Goal: Information Seeking & Learning: Learn about a topic

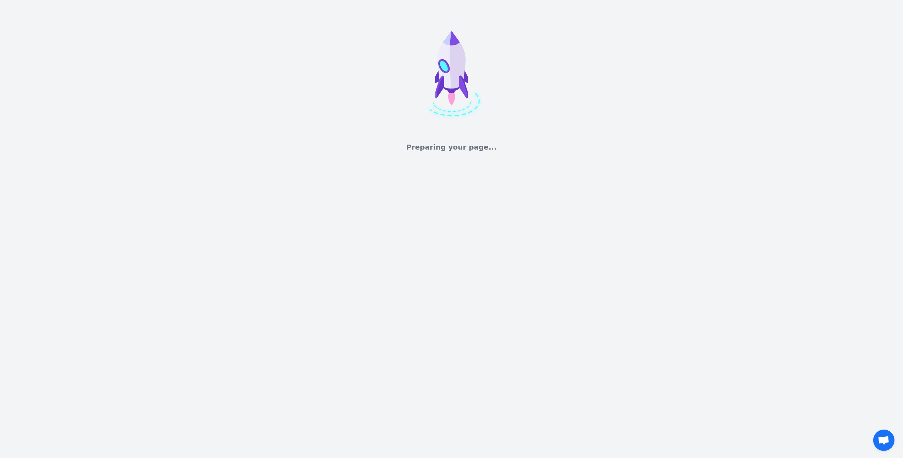
click at [449, 211] on div "Preparing your page..." at bounding box center [451, 229] width 903 height 458
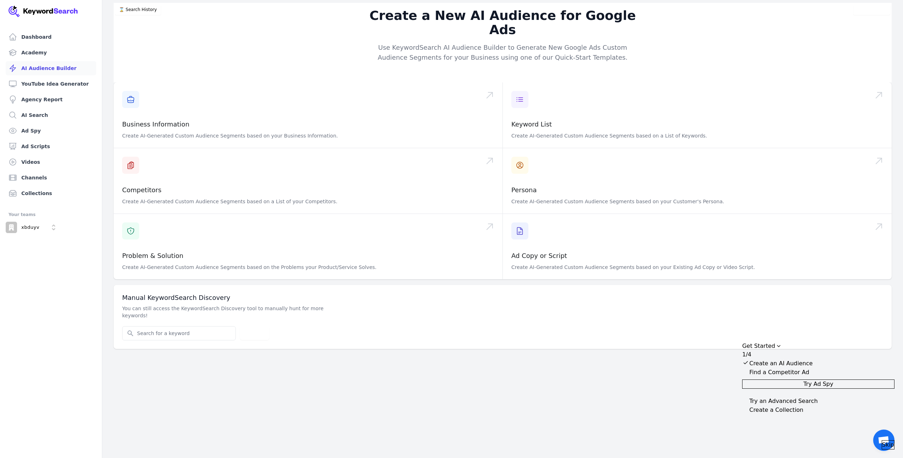
click at [882, 440] on span "Skip" at bounding box center [888, 444] width 12 height 9
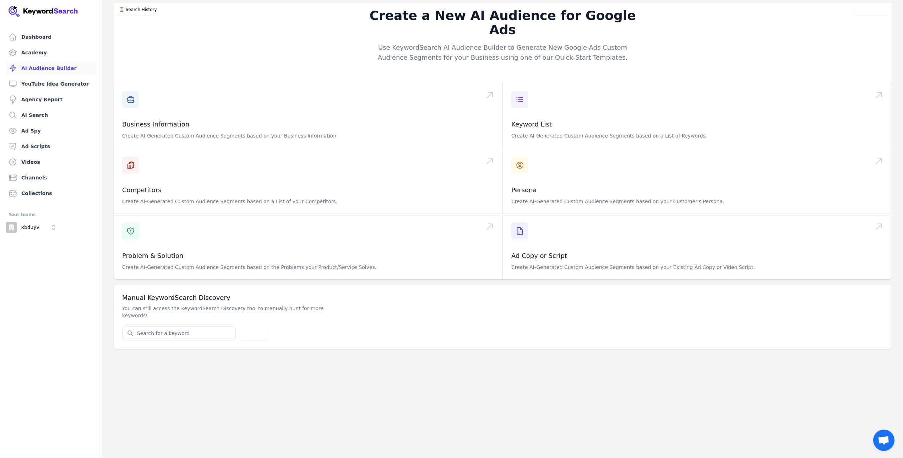
click at [402, 350] on div "Dashboard Academy AI Audience Builder YouTube Idea Generator Agency Report AI S…" at bounding box center [451, 229] width 903 height 458
click at [403, 376] on div "Dashboard Academy AI Audience Builder YouTube Idea Generator Agency Report AI S…" at bounding box center [451, 229] width 903 height 458
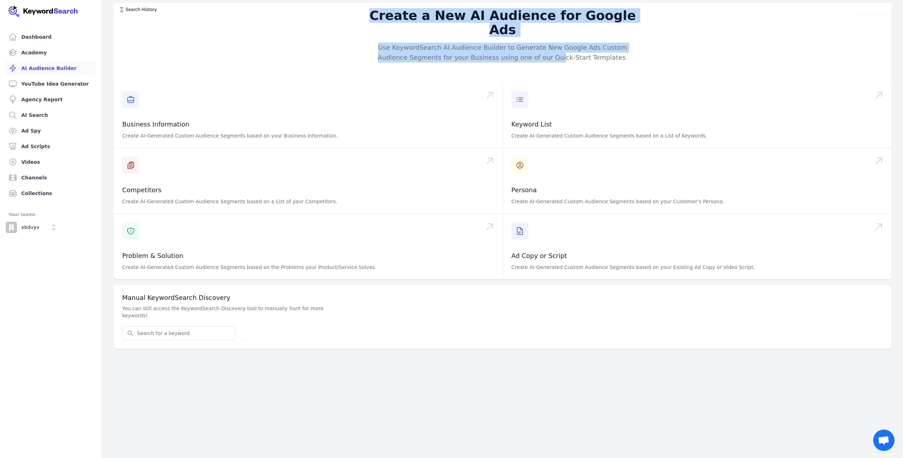
drag, startPoint x: 311, startPoint y: 20, endPoint x: 653, endPoint y: 59, distance: 344.0
click at [619, 56] on div "Create a New AI Audience for Google Ads Use KeywordSearch AI Audience Builder t…" at bounding box center [503, 43] width 455 height 80
click at [653, 59] on div "Create a New AI Audience for Google Ads Use KeywordSearch AI Audience Builder t…" at bounding box center [503, 43] width 455 height 80
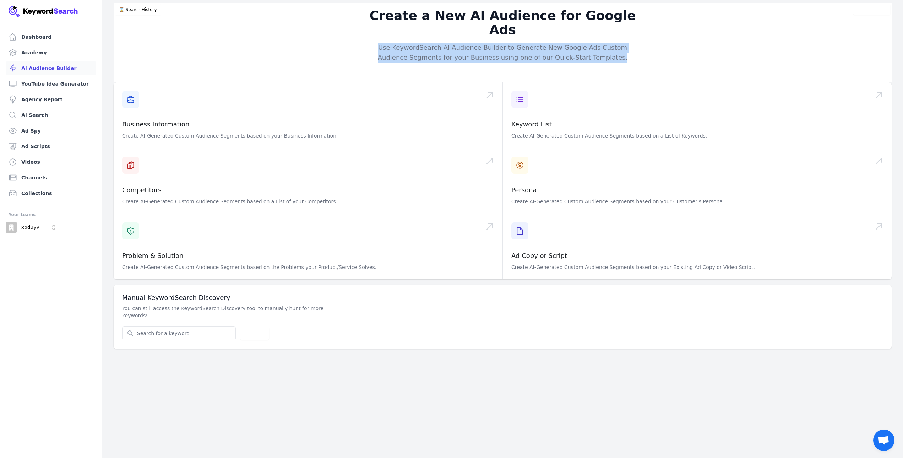
drag, startPoint x: 579, startPoint y: 49, endPoint x: 309, endPoint y: 27, distance: 270.5
click at [309, 27] on div "Create a New AI Audience for Google Ads Use KeywordSearch AI Audience Builder t…" at bounding box center [503, 43] width 455 height 80
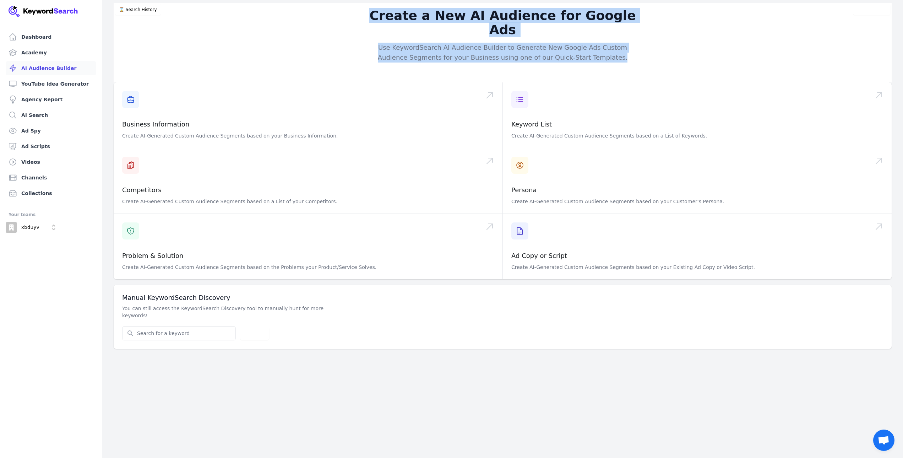
drag, startPoint x: 325, startPoint y: 21, endPoint x: 672, endPoint y: 53, distance: 349.2
click at [666, 52] on div "Create a New AI Audience for Google Ads Use KeywordSearch AI Audience Builder t…" at bounding box center [503, 43] width 455 height 80
click at [682, 55] on div "Create a New AI Audience for Google Ads Use KeywordSearch AI Audience Builder t…" at bounding box center [503, 43] width 455 height 80
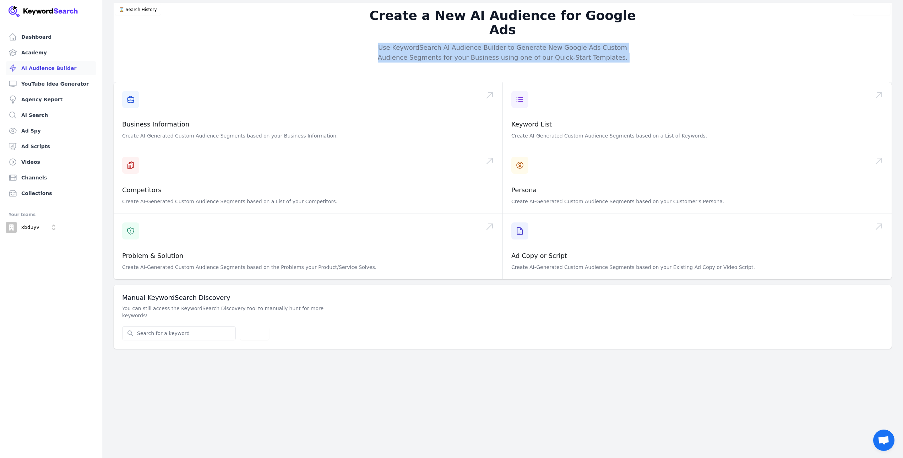
drag, startPoint x: 580, startPoint y: 54, endPoint x: 305, endPoint y: 20, distance: 277.1
click at [305, 20] on div "Create a New AI Audience for Google Ads Use KeywordSearch AI Audience Builder t…" at bounding box center [503, 43] width 455 height 80
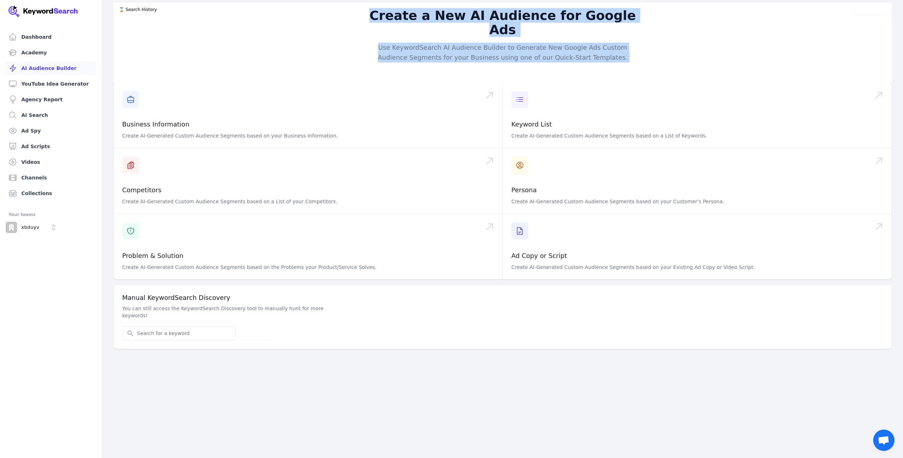
click at [302, 18] on div "Create a New AI Audience for Google Ads Use KeywordSearch AI Audience Builder t…" at bounding box center [503, 43] width 455 height 80
drag, startPoint x: 302, startPoint y: 18, endPoint x: 681, endPoint y: 44, distance: 380.2
click at [679, 44] on div "Create a New AI Audience for Google Ads Use KeywordSearch AI Audience Builder t…" at bounding box center [503, 43] width 455 height 80
drag, startPoint x: 681, startPoint y: 44, endPoint x: 689, endPoint y: 48, distance: 8.6
click at [681, 44] on div "Create a New AI Audience for Google Ads Use KeywordSearch AI Audience Builder t…" at bounding box center [503, 43] width 455 height 80
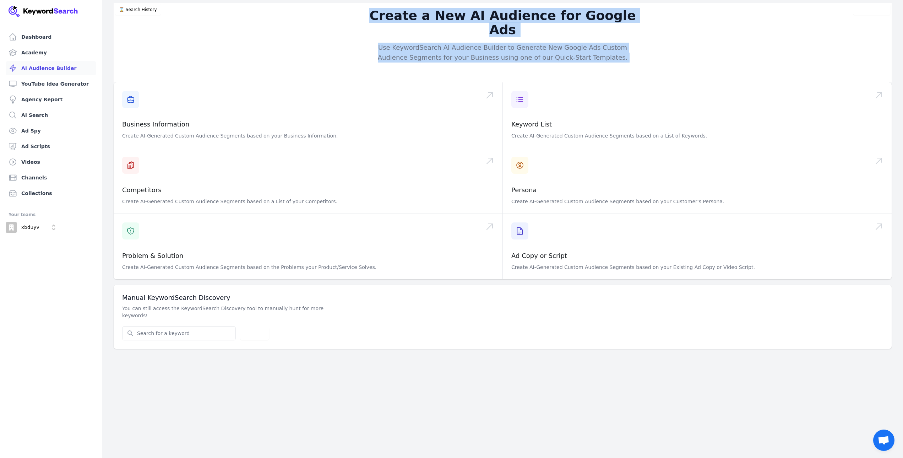
click at [301, 10] on div "Create a New AI Audience for Google Ads Use KeywordSearch AI Audience Builder t…" at bounding box center [503, 43] width 455 height 80
drag, startPoint x: 423, startPoint y: 37, endPoint x: 672, endPoint y: 61, distance: 250.2
click at [665, 60] on div "Create a New AI Audience for Google Ads Use KeywordSearch AI Audience Builder t…" at bounding box center [503, 43] width 455 height 80
click at [672, 61] on div "Create a New AI Audience for Google Ads Use KeywordSearch AI Audience Builder t…" at bounding box center [503, 43] width 455 height 80
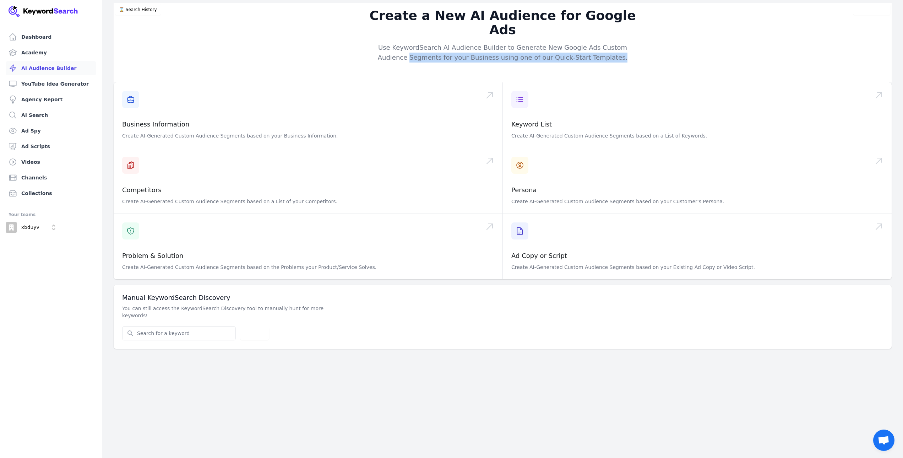
drag, startPoint x: 521, startPoint y: 49, endPoint x: 305, endPoint y: 39, distance: 216.2
click at [305, 39] on div "Create a New AI Audience for Google Ads Use KeywordSearch AI Audience Builder t…" at bounding box center [503, 43] width 455 height 80
click at [305, 38] on div "Create a New AI Audience for Google Ads Use KeywordSearch AI Audience Builder t…" at bounding box center [503, 43] width 455 height 80
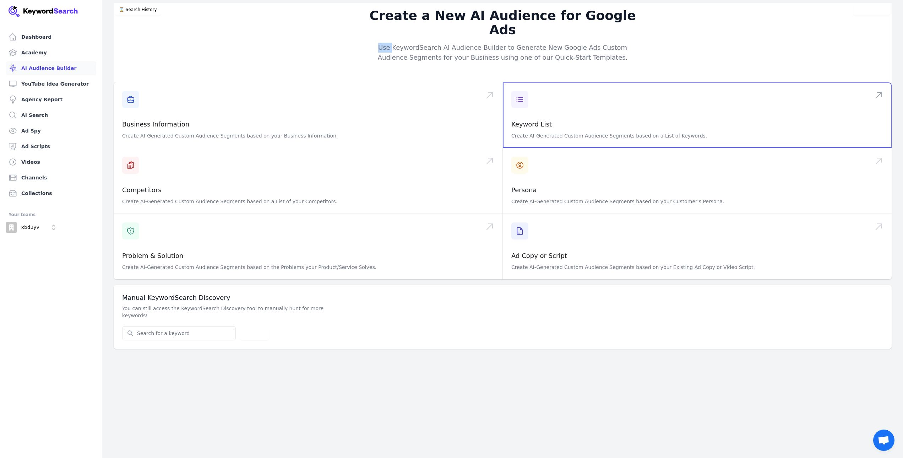
click at [675, 82] on span at bounding box center [697, 114] width 389 height 65
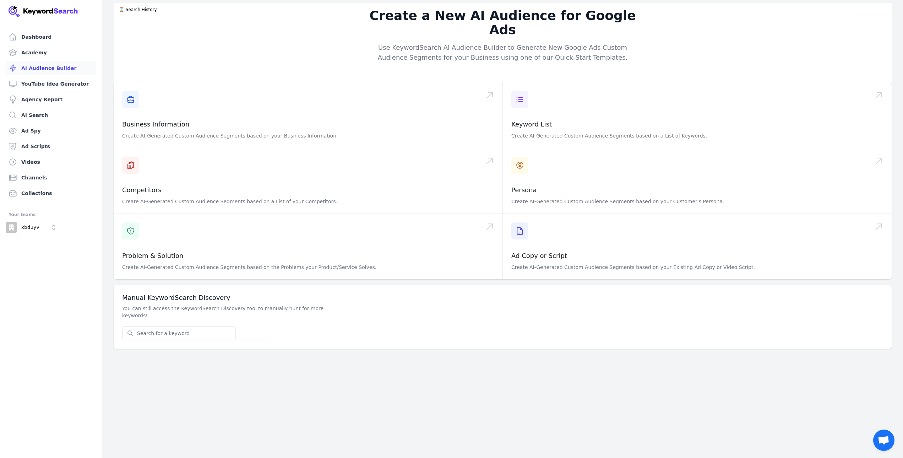
click at [675, 14] on div "Create a New AI Audience for Google Ads Use KeywordSearch AI Audience Builder t…" at bounding box center [503, 43] width 455 height 80
click at [36, 120] on link "AI Search" at bounding box center [51, 115] width 91 height 14
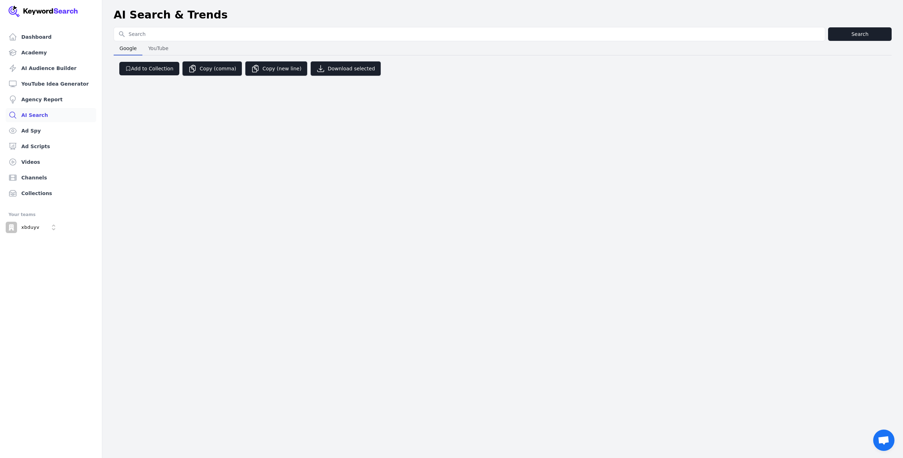
click at [158, 36] on input "Search for YouTube Keywords" at bounding box center [469, 33] width 711 height 13
type input "taxi heathrow to [GEOGRAPHIC_DATA]"
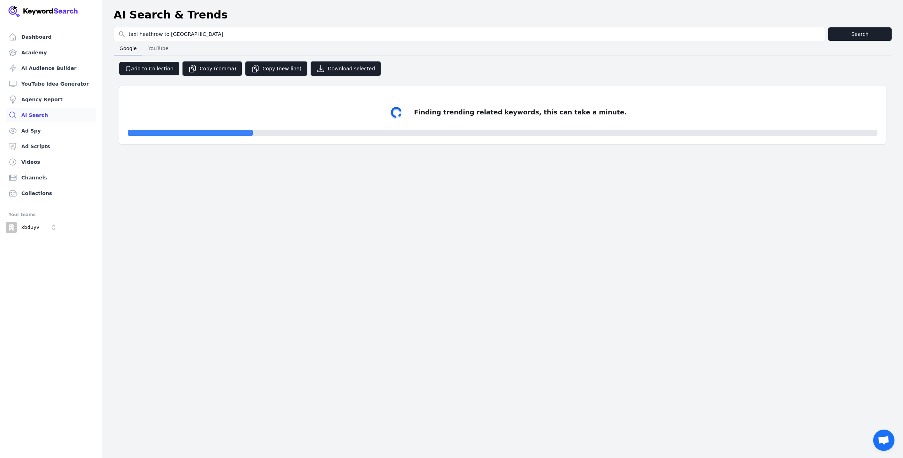
select select "50"
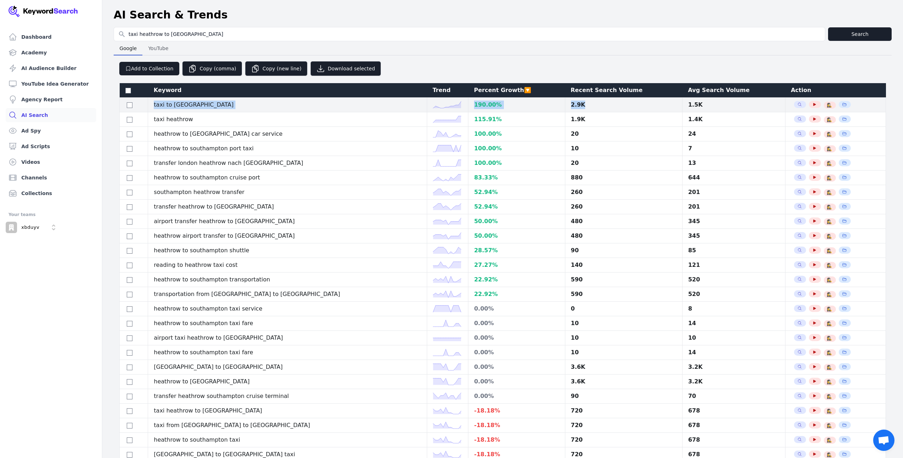
drag, startPoint x: 530, startPoint y: 110, endPoint x: 153, endPoint y: 108, distance: 377.6
click at [153, 108] on tr "taxi to airport [GEOGRAPHIC_DATA] 190.00 % 2.9K 1.5K Search Related Keywords Se…" at bounding box center [503, 105] width 767 height 15
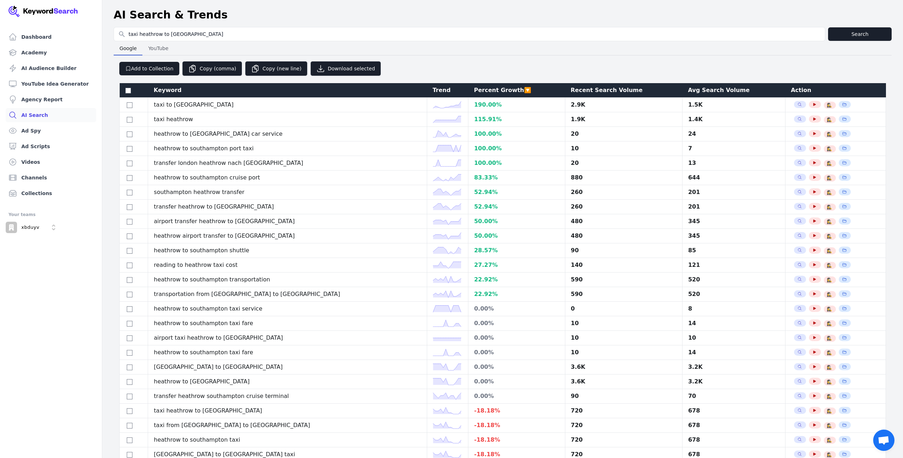
click at [428, 49] on div "Google Google YouTube YouTube" at bounding box center [503, 48] width 778 height 14
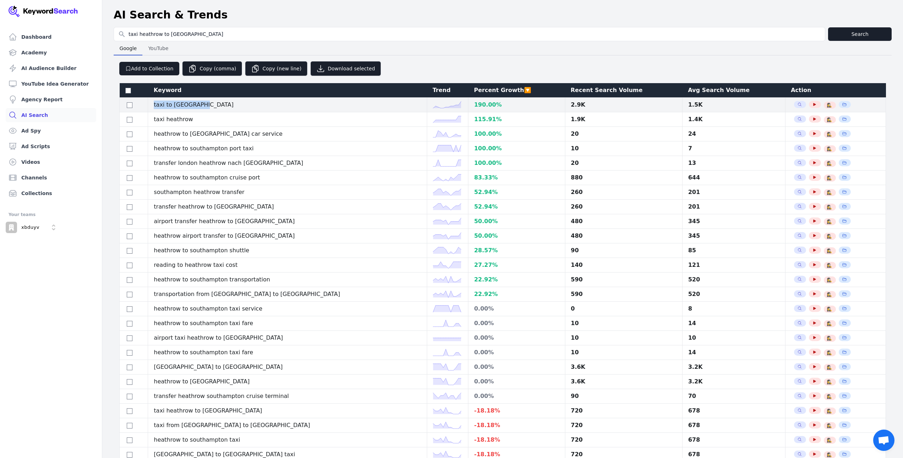
click at [148, 107] on tr "taxi to airport [GEOGRAPHIC_DATA] 190.00 % 2.9K 1.5K Search Related Keywords Se…" at bounding box center [503, 105] width 767 height 15
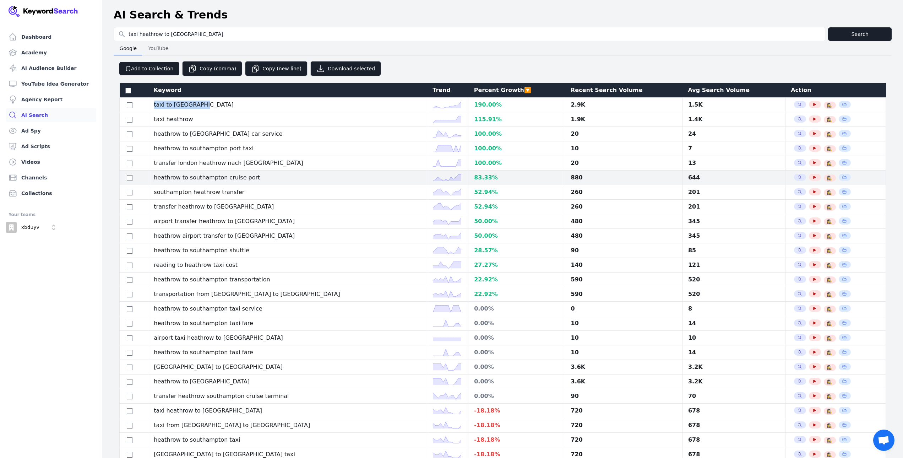
copy tr "taxi to [GEOGRAPHIC_DATA]"
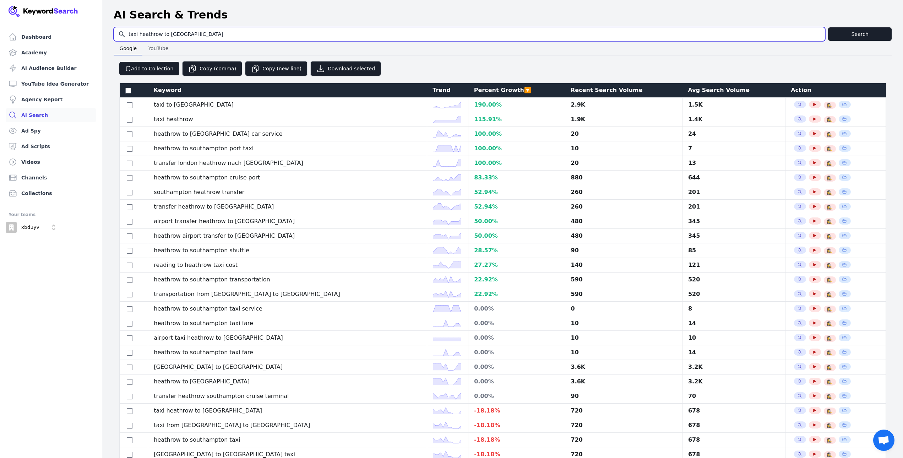
drag, startPoint x: 223, startPoint y: 32, endPoint x: 0, endPoint y: 47, distance: 223.6
click at [0, 47] on div "Dashboard Academy AI Audience Builder YouTube Idea Generator Agency Report AI S…" at bounding box center [451, 277] width 903 height 555
type input "bitcoin pret"
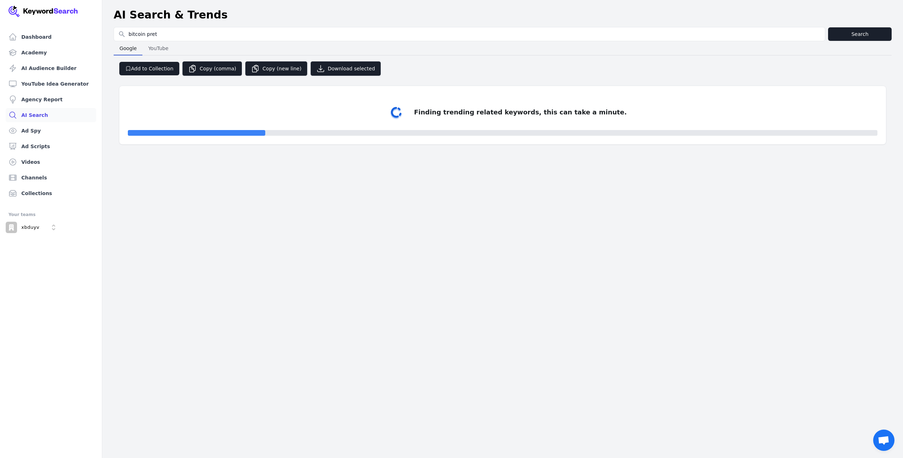
select select "50"
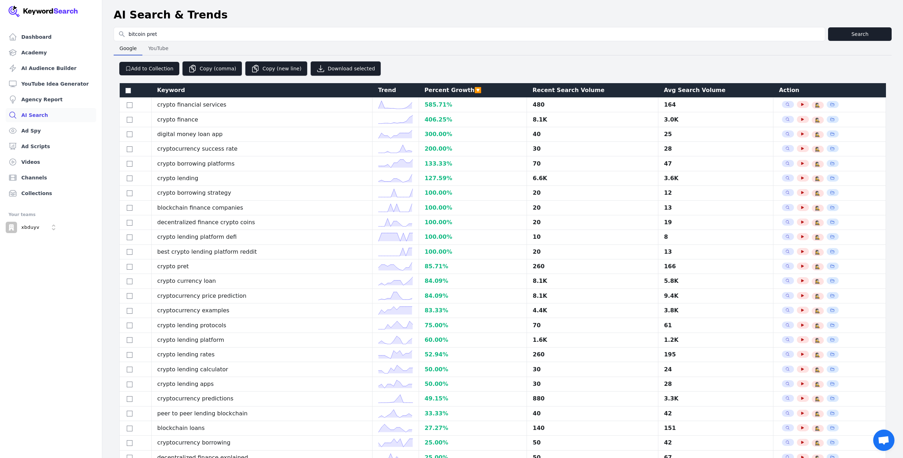
click at [505, 54] on div "Google Google YouTube YouTube" at bounding box center [503, 48] width 778 height 14
